Goal: Task Accomplishment & Management: Use online tool/utility

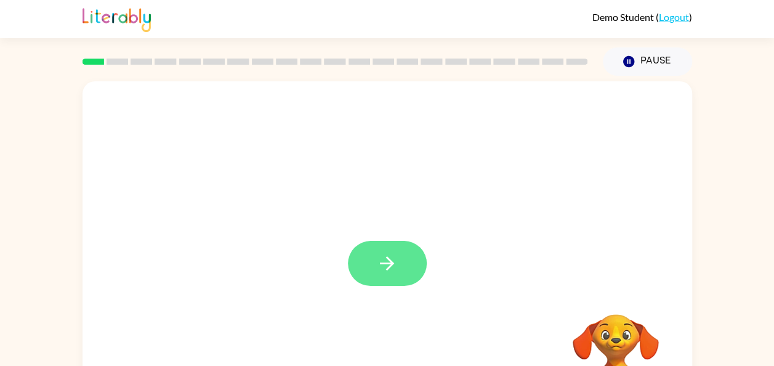
click at [391, 270] on icon "button" at bounding box center [387, 264] width 22 height 22
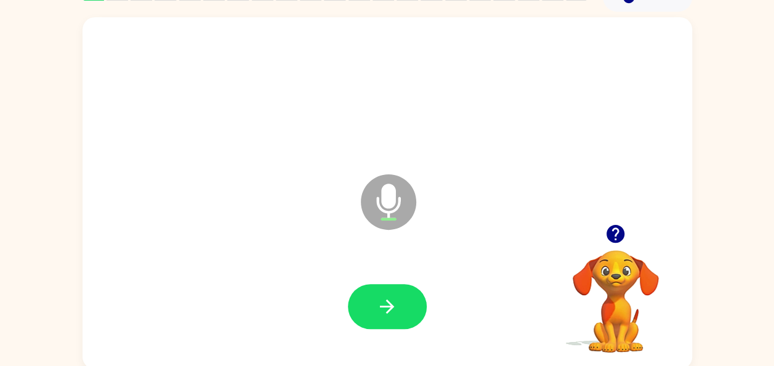
scroll to position [67, 0]
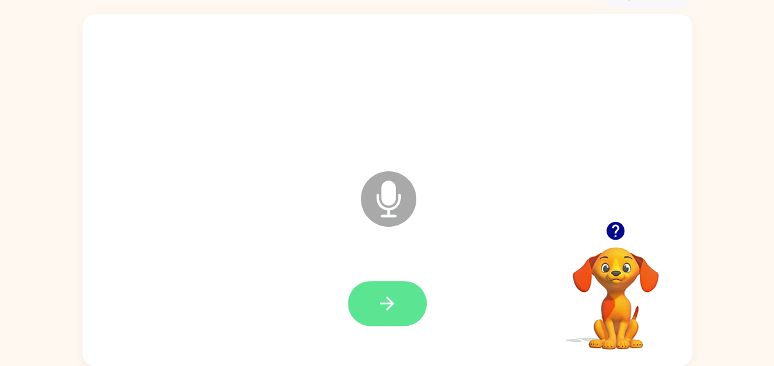
click at [378, 302] on icon "button" at bounding box center [387, 304] width 22 height 22
click at [390, 306] on icon "button" at bounding box center [387, 303] width 14 height 14
click at [391, 309] on icon "button" at bounding box center [387, 304] width 22 height 22
click at [394, 301] on icon "button" at bounding box center [387, 304] width 22 height 22
click at [389, 305] on icon "button" at bounding box center [387, 304] width 22 height 22
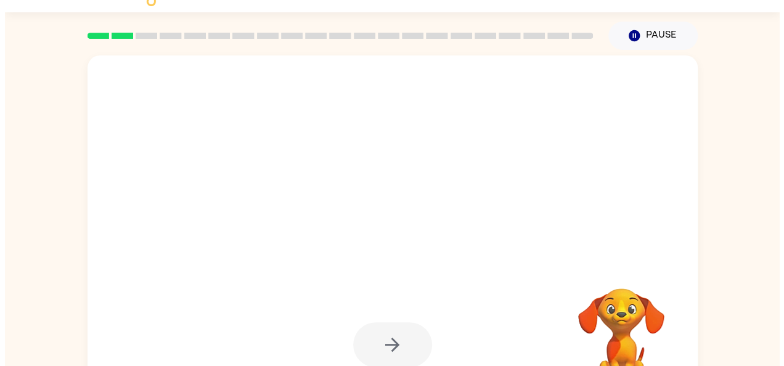
scroll to position [0, 0]
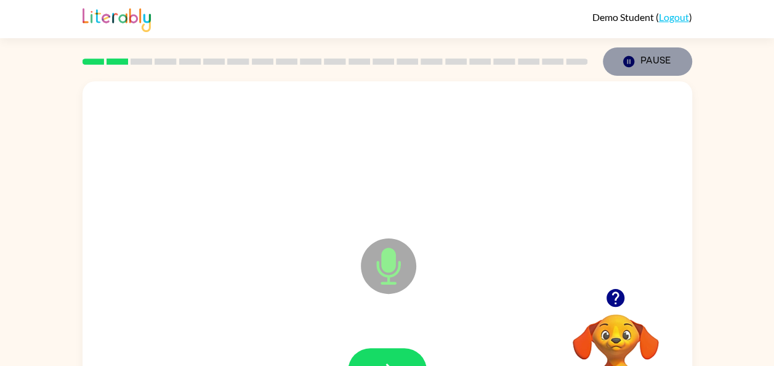
click at [660, 62] on button "Pause Pause" at bounding box center [647, 61] width 89 height 28
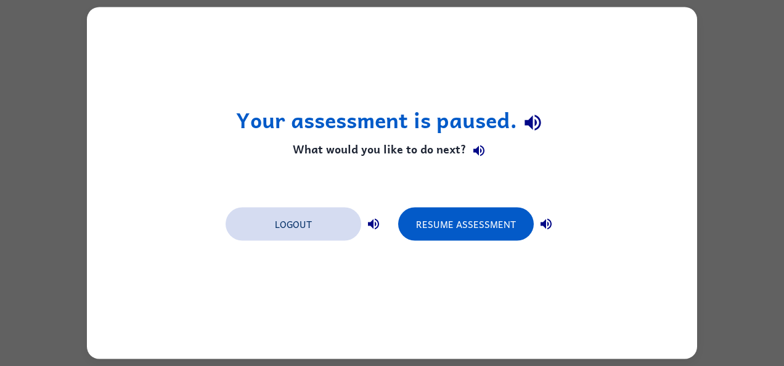
click at [308, 229] on button "Logout" at bounding box center [293, 224] width 136 height 33
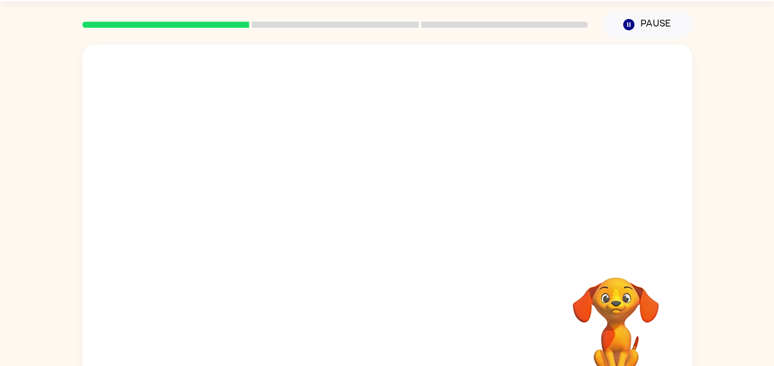
scroll to position [67, 0]
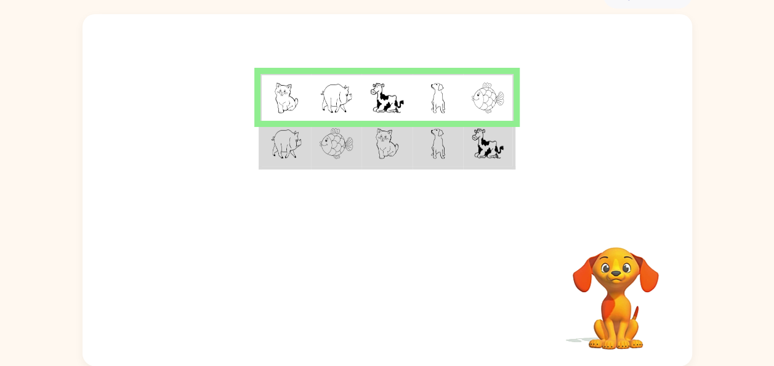
click at [391, 161] on td at bounding box center [387, 144] width 51 height 47
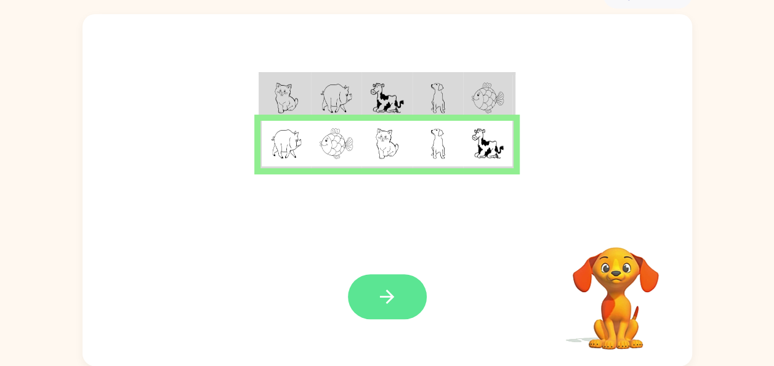
click at [398, 297] on button "button" at bounding box center [387, 296] width 79 height 45
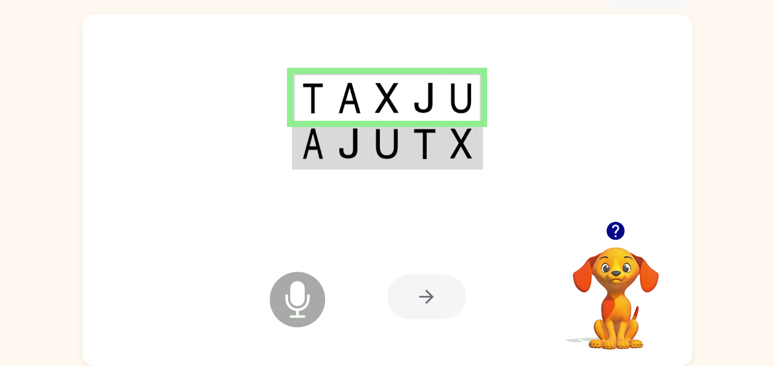
click at [381, 155] on img at bounding box center [386, 143] width 23 height 31
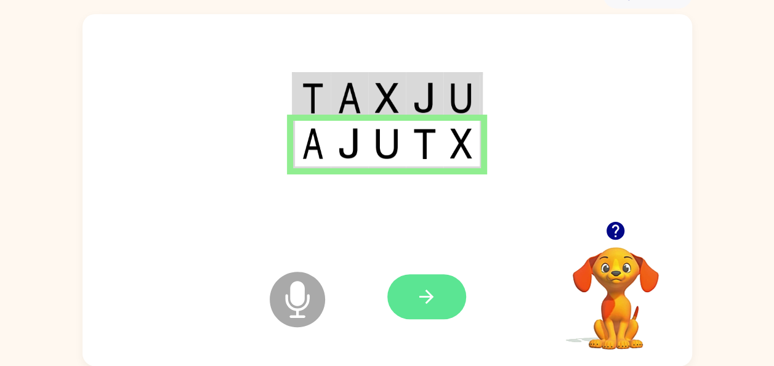
click at [423, 293] on icon "button" at bounding box center [427, 297] width 22 height 22
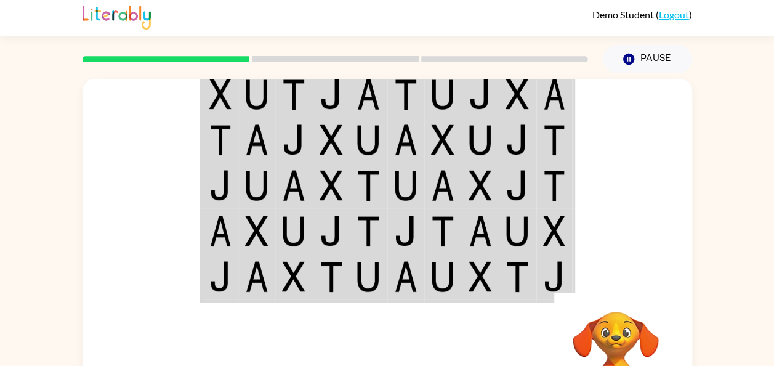
scroll to position [5, 0]
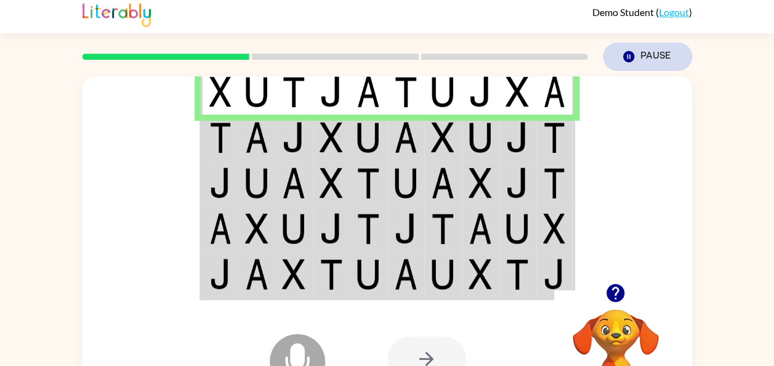
click at [640, 66] on button "Pause Pause" at bounding box center [647, 57] width 89 height 28
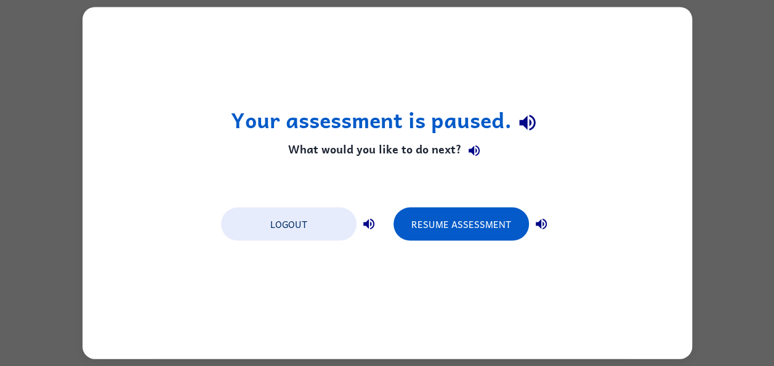
scroll to position [0, 0]
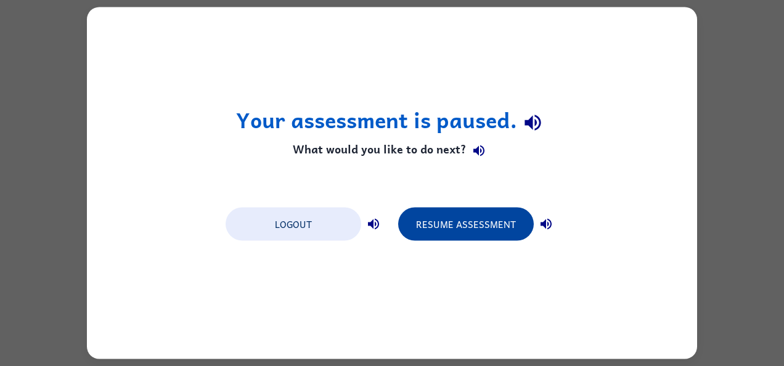
click at [468, 233] on button "Resume Assessment" at bounding box center [466, 224] width 136 height 33
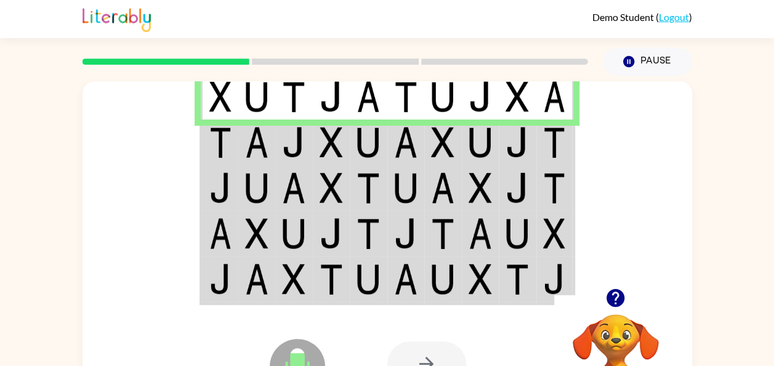
click at [351, 158] on td at bounding box center [369, 143] width 38 height 46
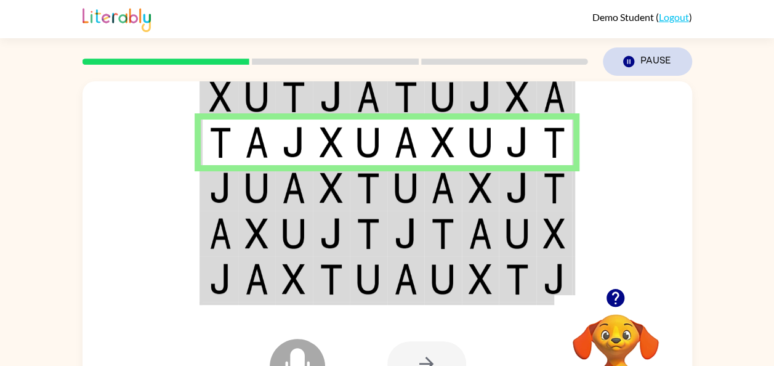
click at [659, 62] on button "Pause Pause" at bounding box center [647, 61] width 89 height 28
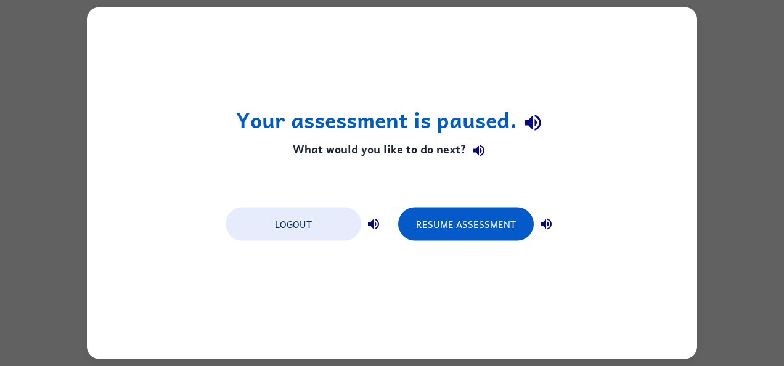
click at [288, 241] on div "Logout Resume Assessment" at bounding box center [391, 223] width 345 height 47
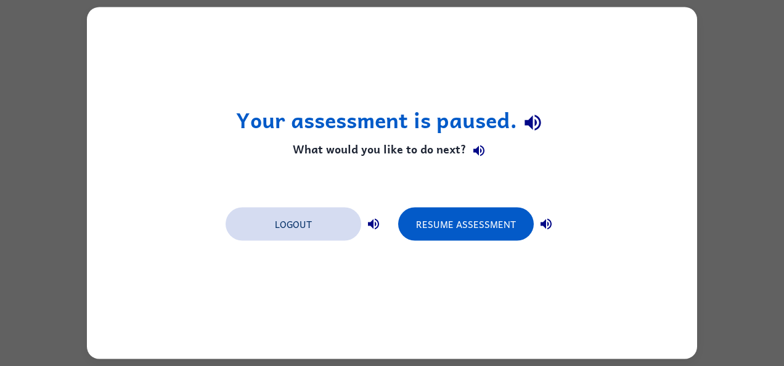
click at [287, 224] on button "Logout" at bounding box center [293, 224] width 136 height 33
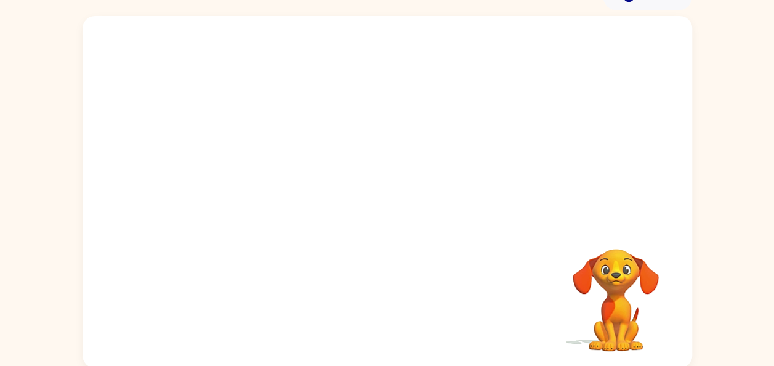
scroll to position [67, 0]
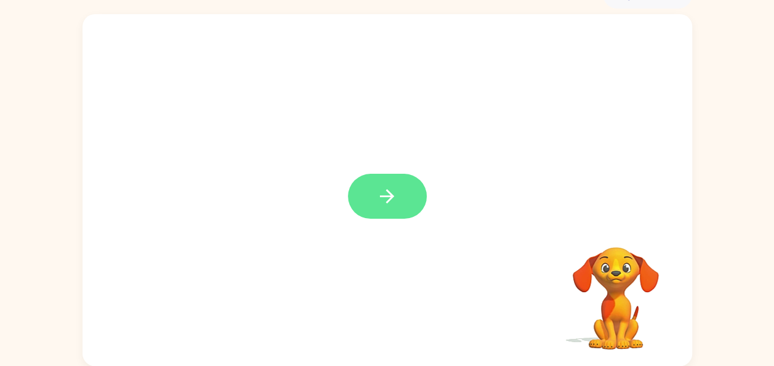
click at [394, 198] on icon "button" at bounding box center [387, 196] width 22 height 22
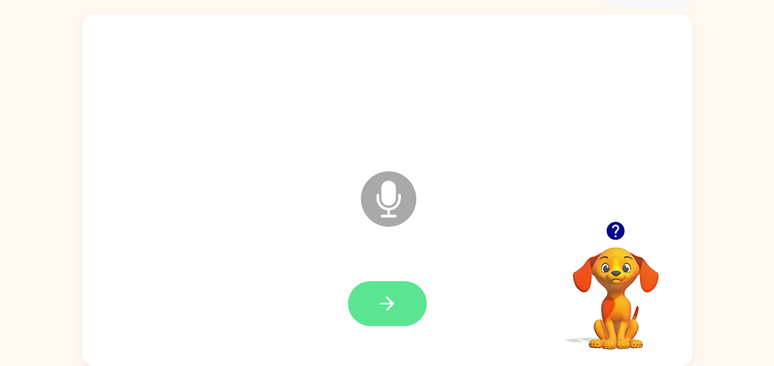
click at [386, 283] on button "button" at bounding box center [387, 303] width 79 height 45
click at [383, 301] on icon "button" at bounding box center [387, 304] width 22 height 22
click at [390, 298] on icon "button" at bounding box center [387, 304] width 22 height 22
click at [399, 297] on button "button" at bounding box center [387, 303] width 79 height 45
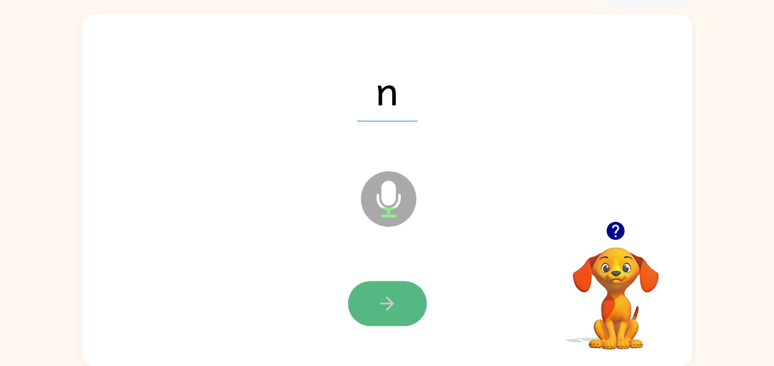
click at [389, 294] on icon "button" at bounding box center [387, 304] width 22 height 22
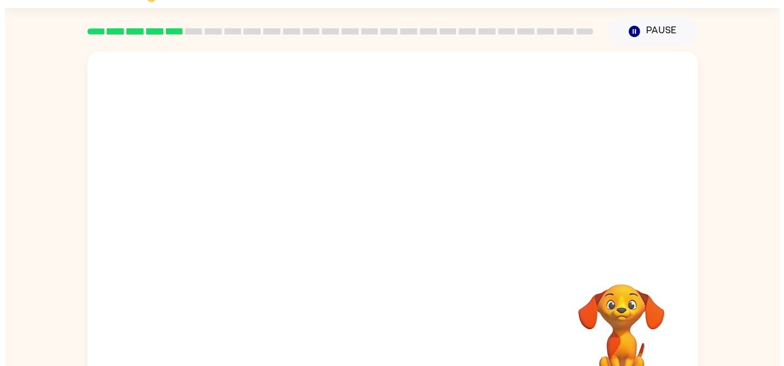
scroll to position [0, 0]
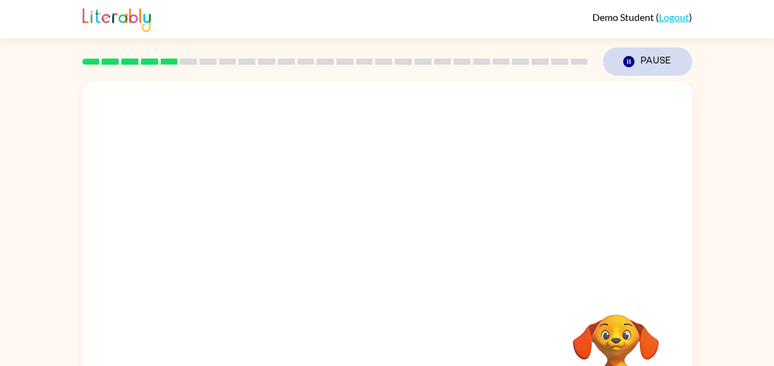
click at [657, 67] on button "Pause Pause" at bounding box center [647, 61] width 89 height 28
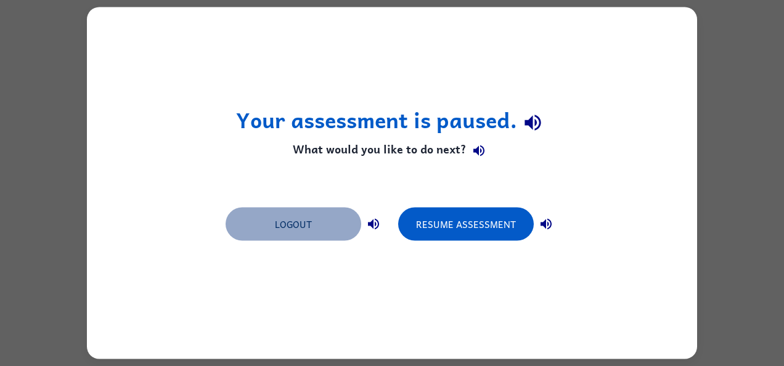
click at [283, 231] on button "Logout" at bounding box center [293, 224] width 136 height 33
